Goal: Find specific page/section: Find specific page/section

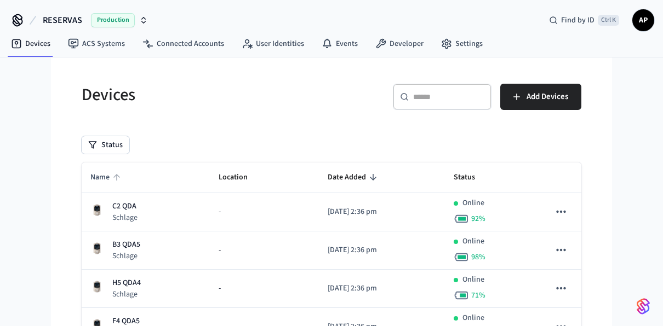
click at [108, 176] on span "Name" at bounding box center [106, 177] width 33 height 17
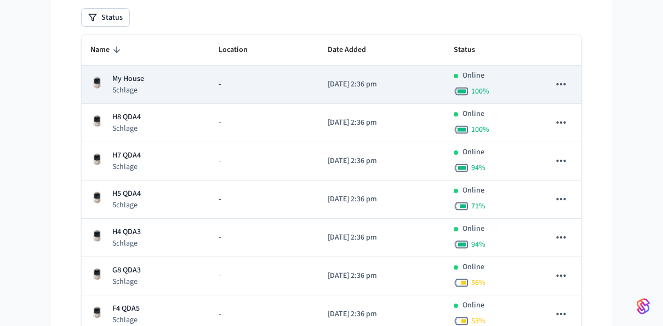
scroll to position [181, 0]
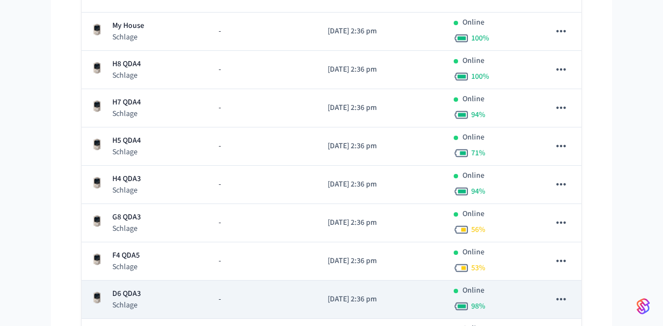
click at [142, 310] on td "D6 QDA3 Schlage" at bounding box center [146, 300] width 128 height 38
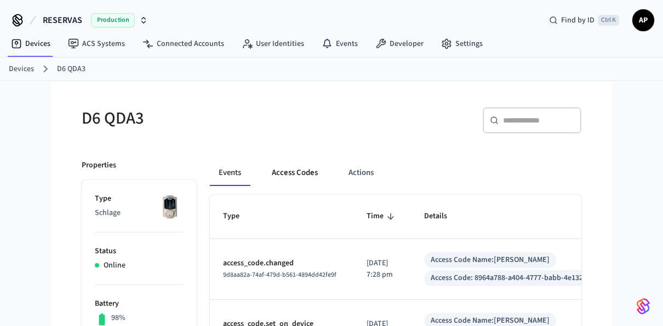
click at [286, 173] on button "Access Codes" at bounding box center [295, 173] width 64 height 26
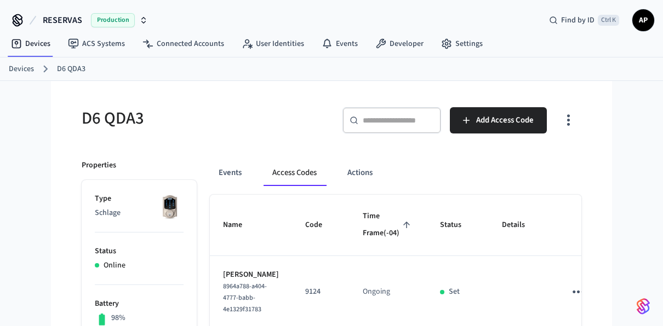
click at [30, 67] on link "Devices" at bounding box center [21, 69] width 25 height 11
